Goal: Transaction & Acquisition: Purchase product/service

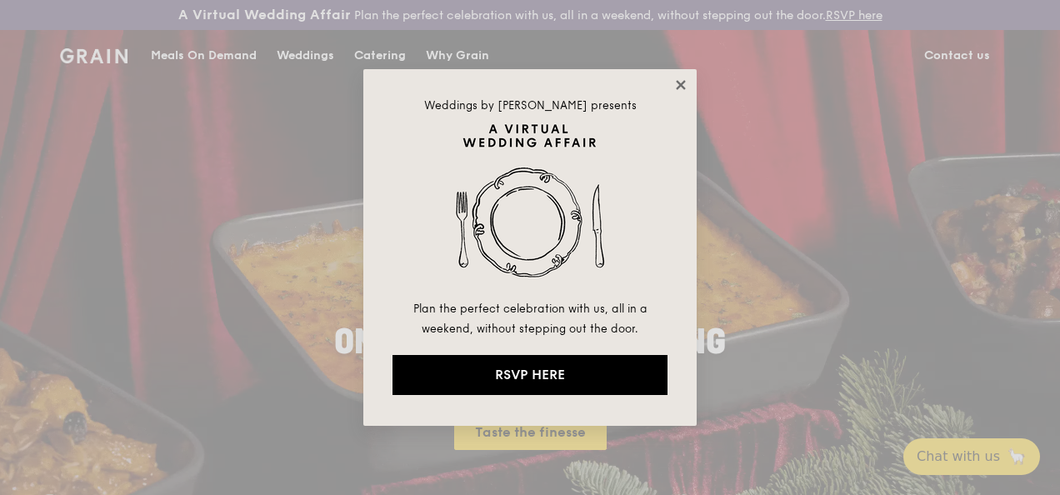
click at [677, 83] on icon at bounding box center [680, 84] width 15 height 15
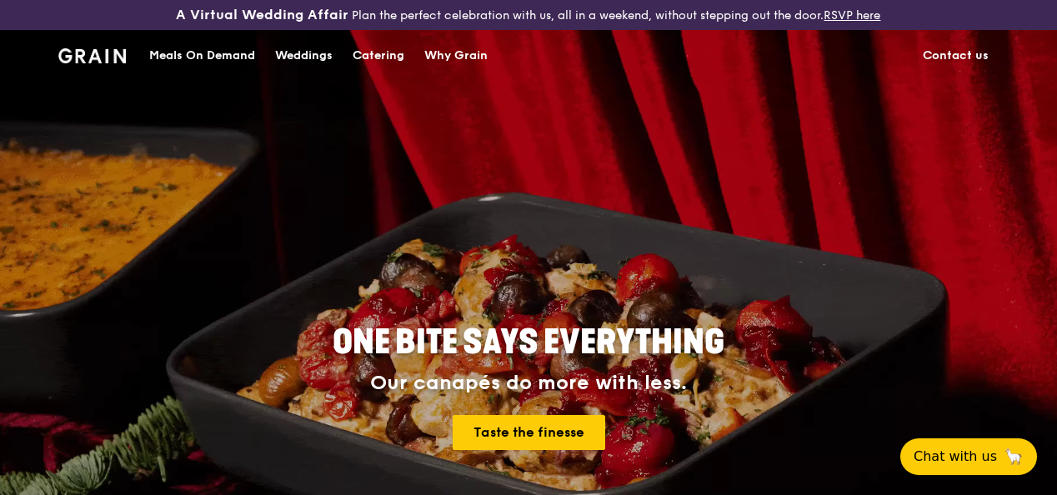
click at [470, 266] on div "ONE BITE SAYS EVERYTHING Our canapés do more with less. Taste the finesse" at bounding box center [528, 388] width 827 height 617
click at [367, 68] on div "Catering" at bounding box center [378, 56] width 52 height 50
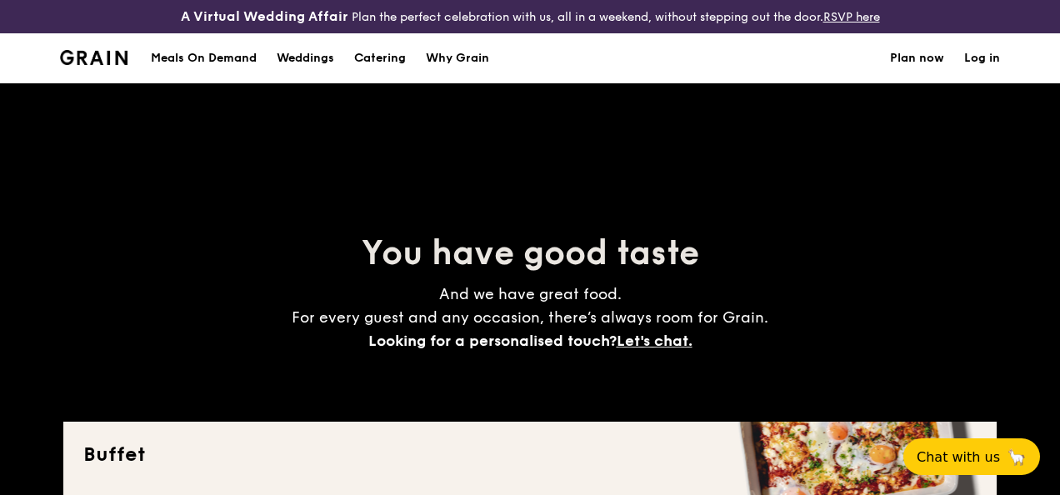
select select
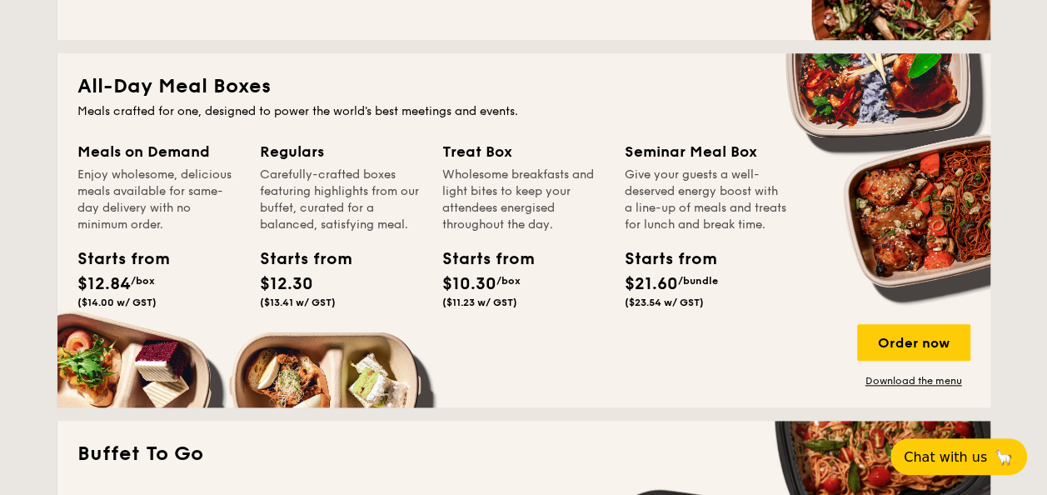
scroll to position [1000, 0]
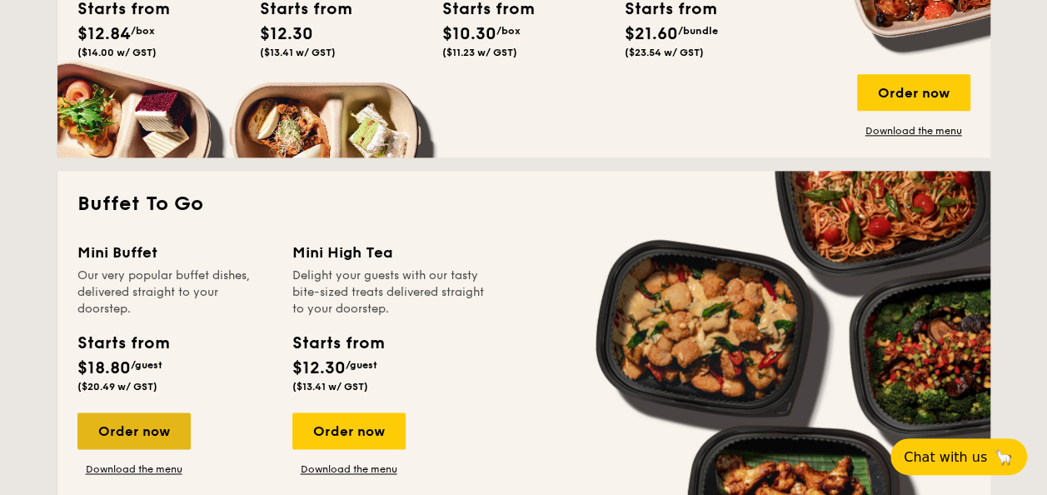
click at [129, 427] on div "Order now" at bounding box center [133, 430] width 113 height 37
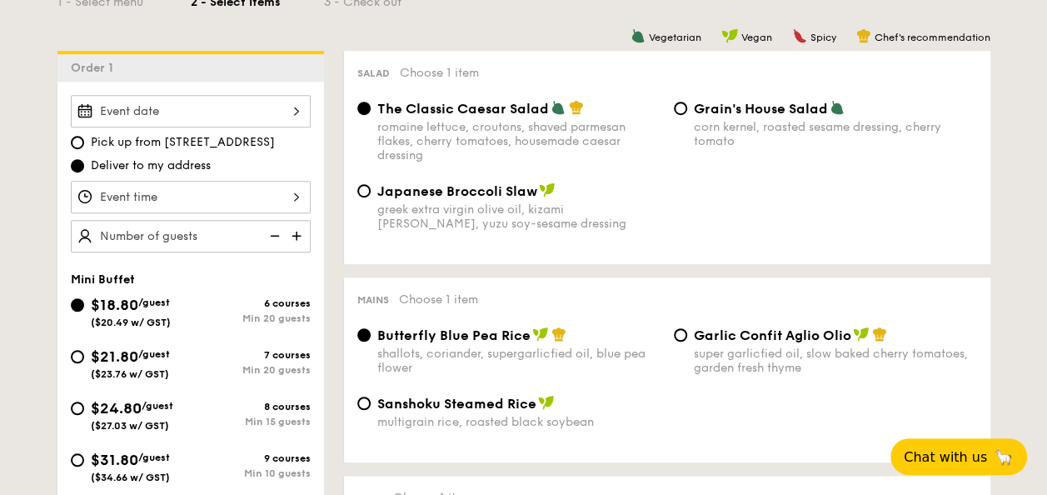
scroll to position [500, 0]
